Goal: Transaction & Acquisition: Purchase product/service

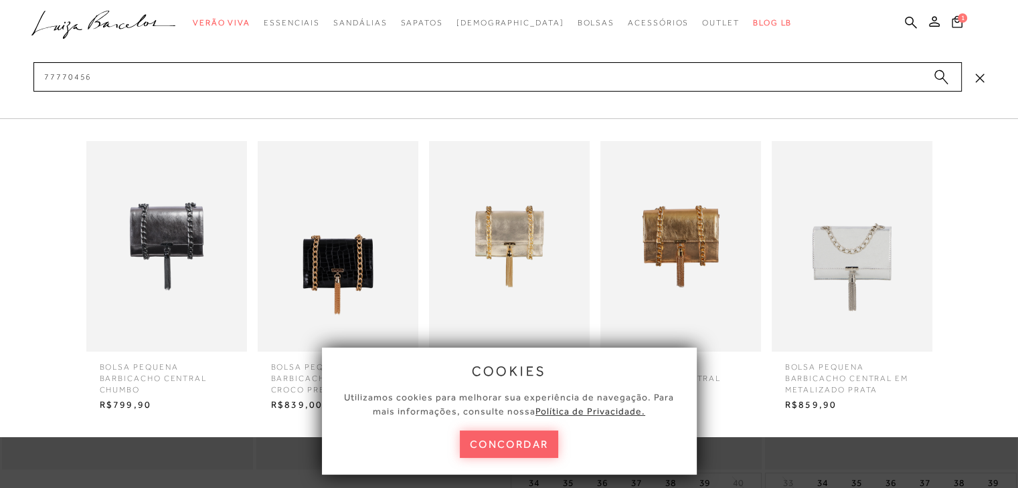
type input "77770456"
click at [479, 258] on img at bounding box center [509, 246] width 161 height 211
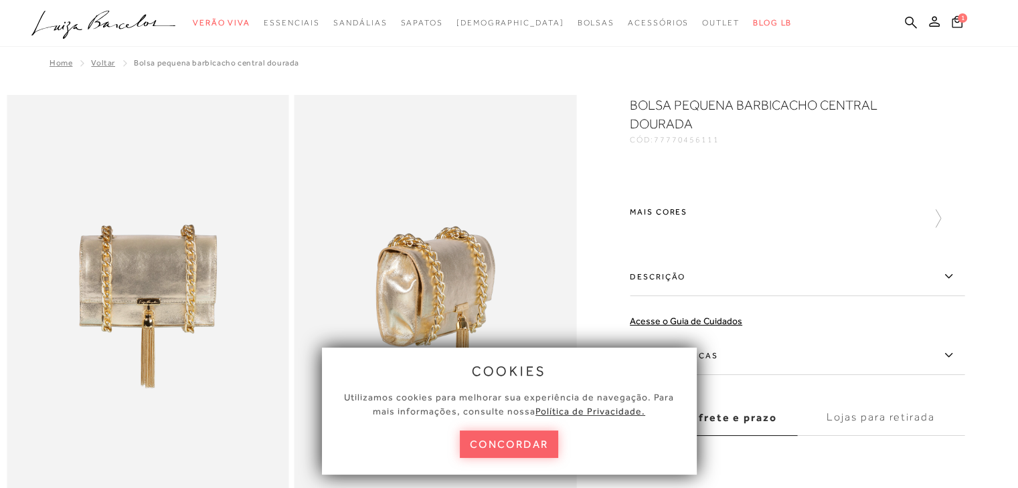
click at [517, 440] on button "concordar" at bounding box center [509, 444] width 99 height 27
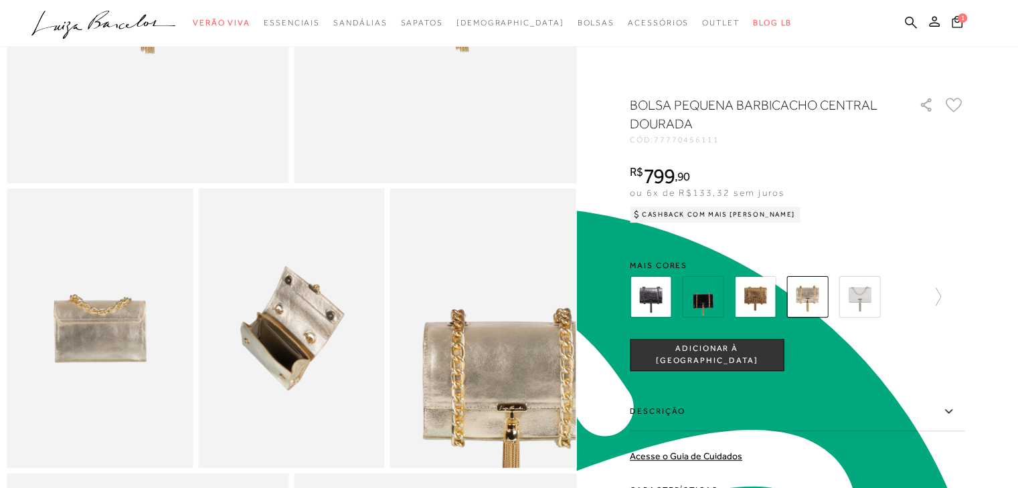
click at [973, 301] on div at bounding box center [509, 328] width 1004 height 1136
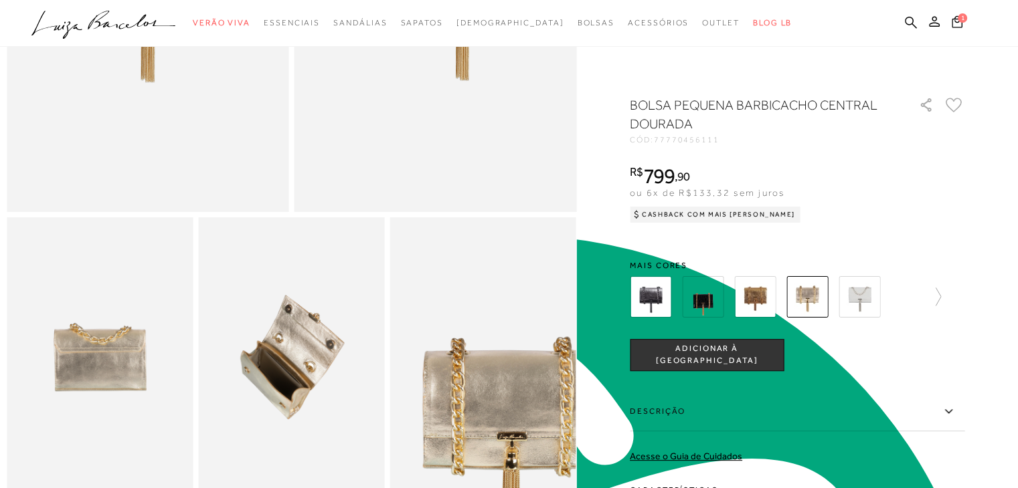
scroll to position [401, 0]
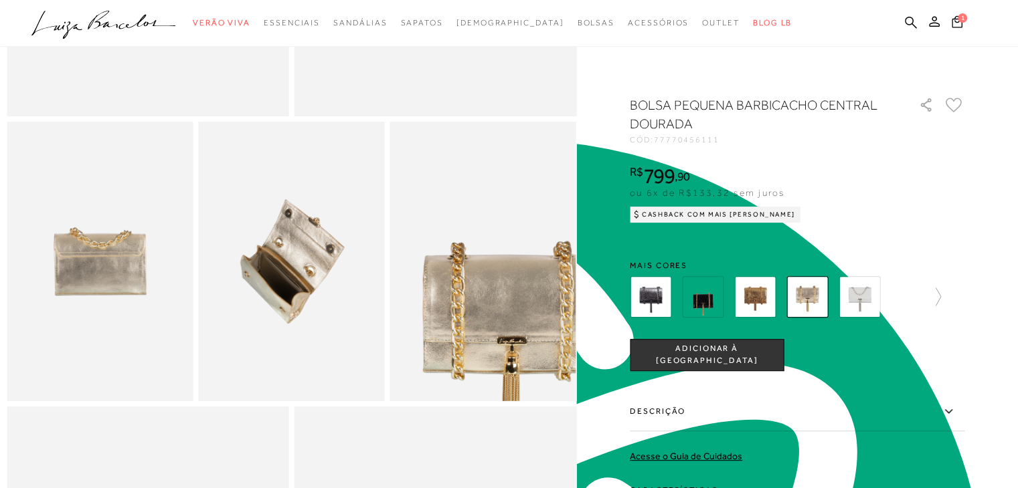
type textarea "C"
click at [656, 407] on label "Descrição" at bounding box center [797, 412] width 335 height 39
click at [1002, 328] on div at bounding box center [509, 262] width 1004 height 1136
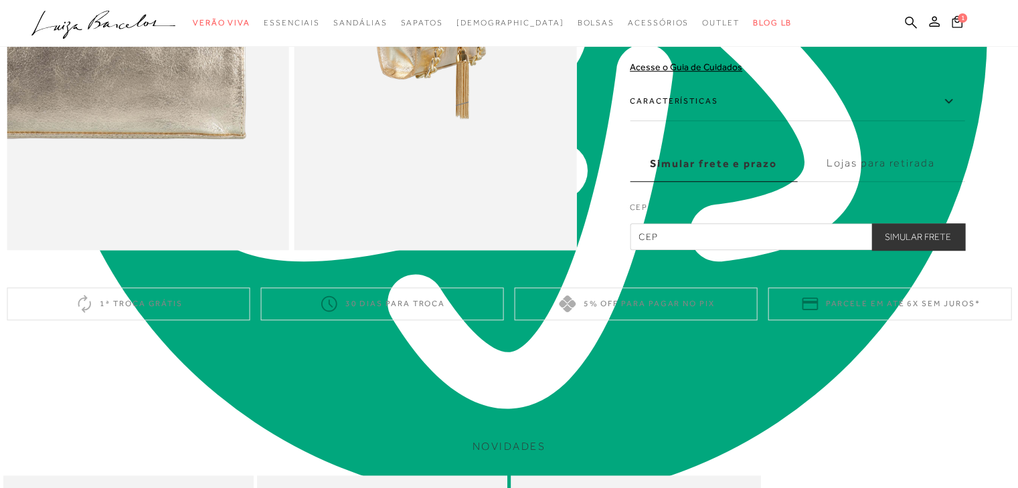
scroll to position [923, 0]
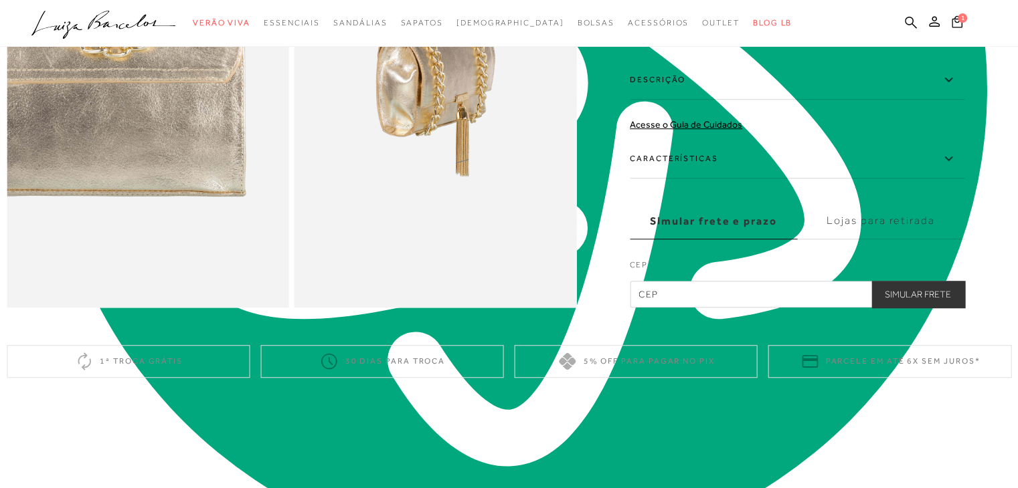
click at [685, 179] on label "Características" at bounding box center [797, 159] width 335 height 39
click at [0, 0] on input "Características" at bounding box center [0, 0] width 0 height 0
